Goal: Information Seeking & Learning: Learn about a topic

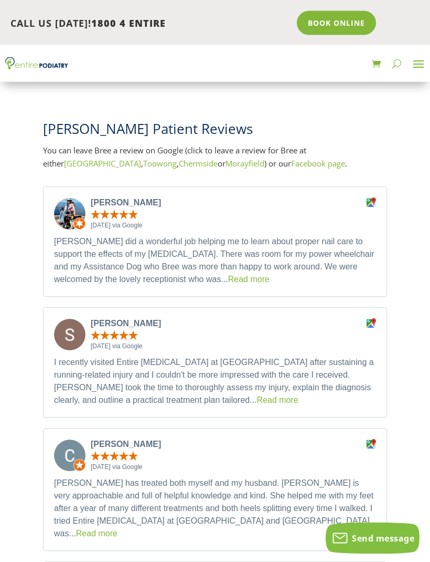
scroll to position [658, 0]
click at [257, 395] on link "Read more" at bounding box center [277, 399] width 41 height 9
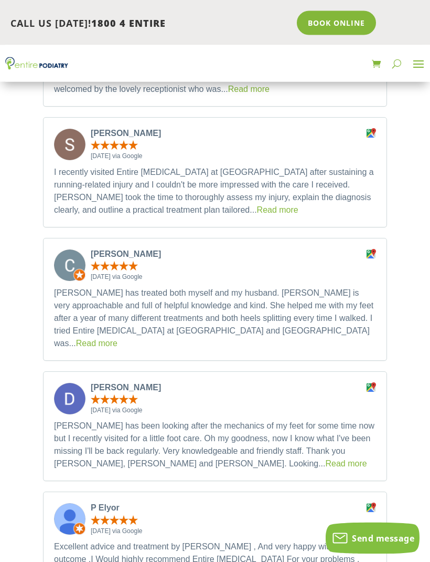
scroll to position [848, 0]
click at [118, 339] on link "Read more" at bounding box center [96, 343] width 41 height 9
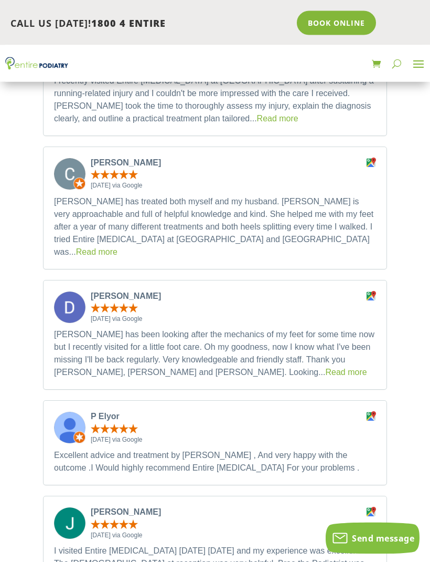
scroll to position [940, 0]
click at [326, 367] on link "Read more" at bounding box center [346, 371] width 41 height 9
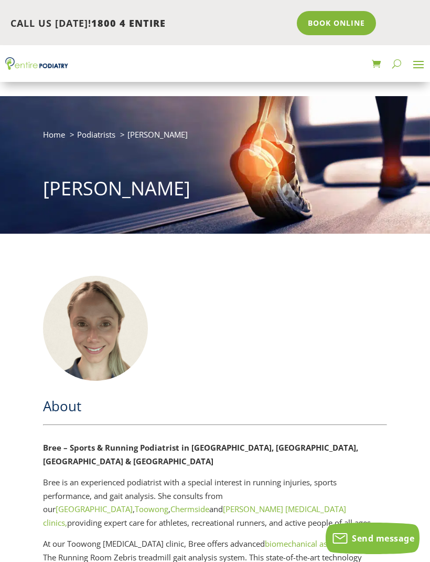
scroll to position [0, 0]
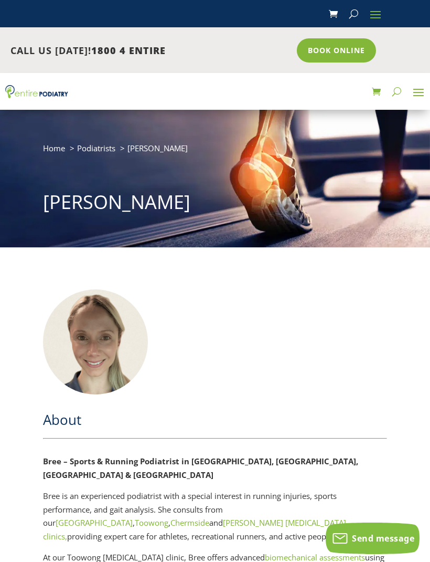
click at [109, 351] on img at bounding box center [95, 341] width 105 height 105
click at [102, 359] on img at bounding box center [95, 341] width 105 height 105
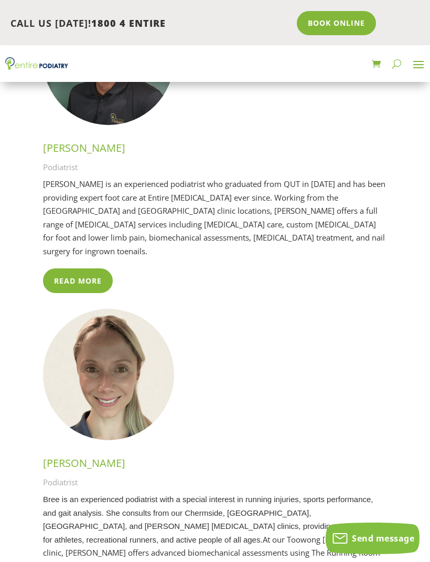
scroll to position [1878, 0]
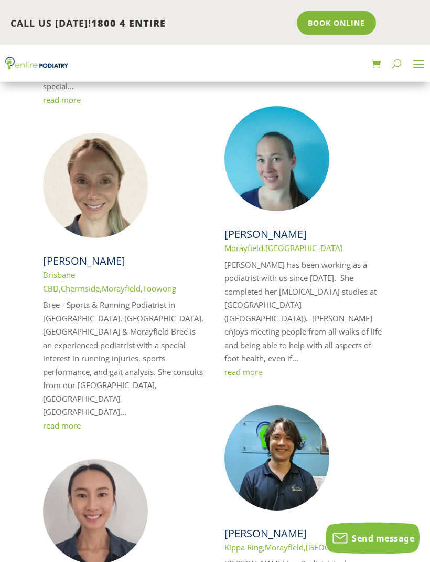
scroll to position [1106, 0]
click at [73, 419] on link "read more" at bounding box center [62, 424] width 38 height 10
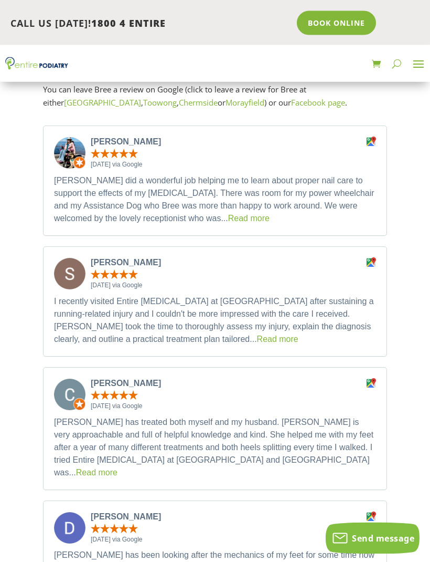
scroll to position [720, 0]
click at [118, 467] on link "Read more" at bounding box center [96, 471] width 41 height 9
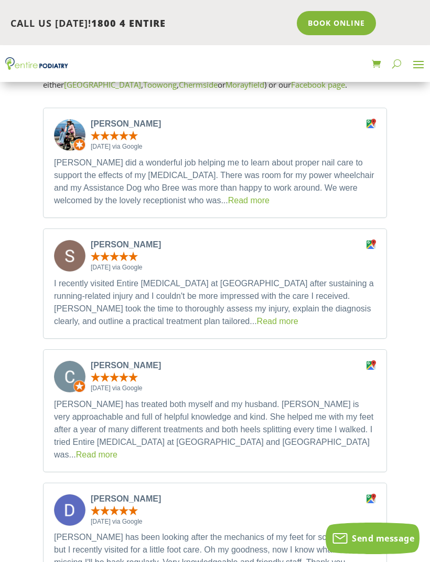
scroll to position [736, 0]
